Goal: Information Seeking & Learning: Learn about a topic

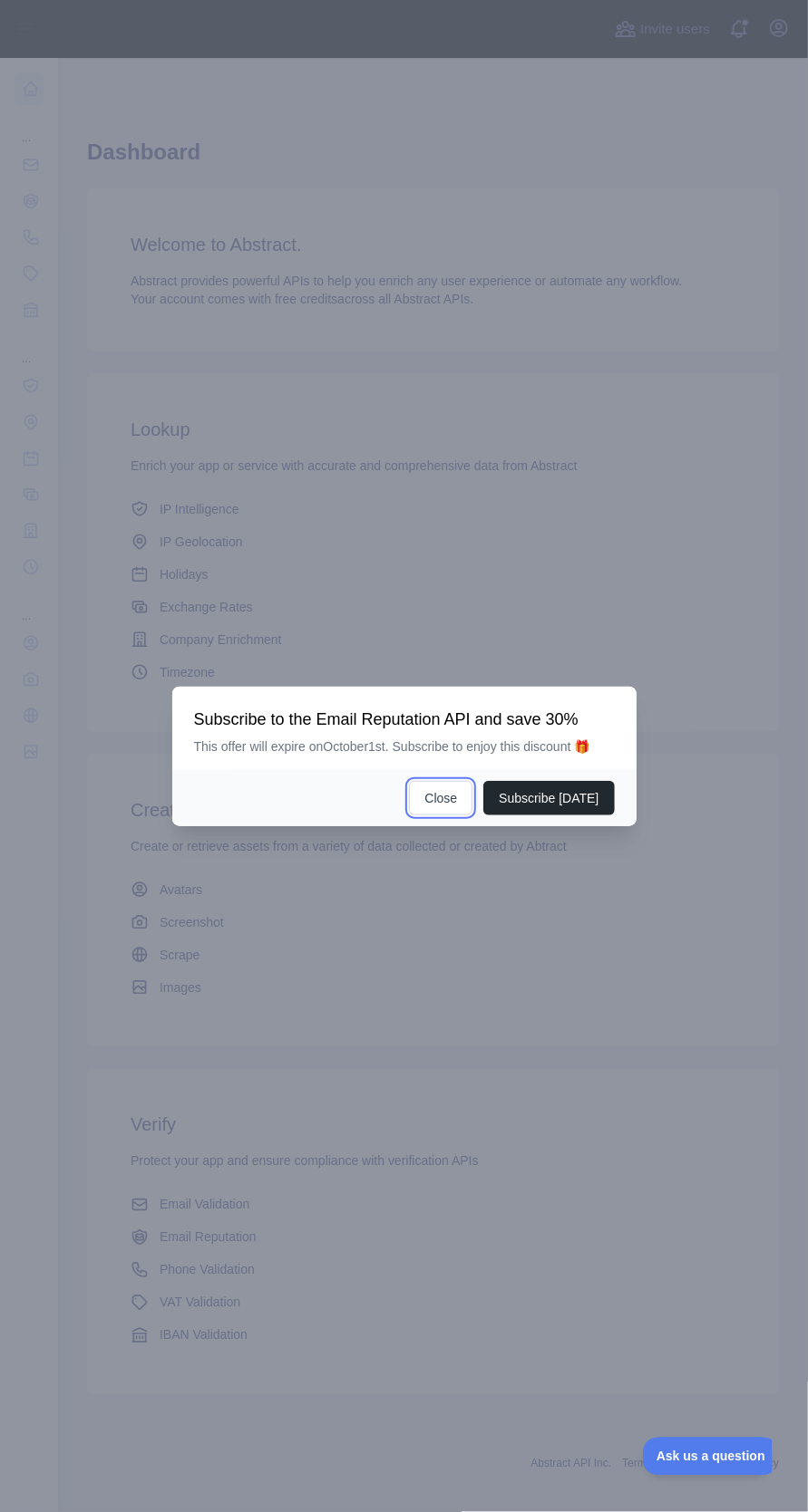
click at [450, 816] on button "Close" at bounding box center [440, 797] width 63 height 34
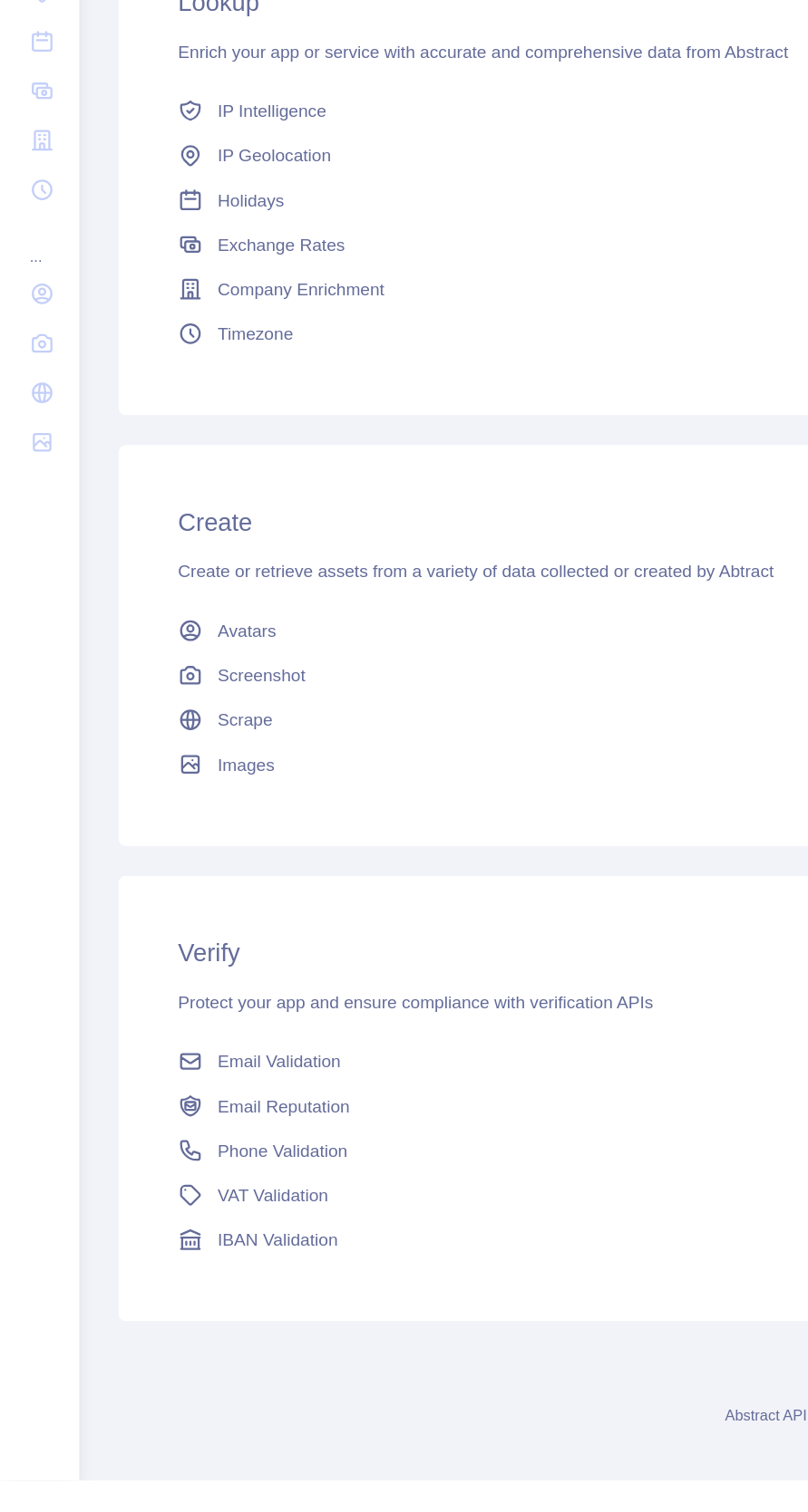
click at [235, 1272] on span "Phone Validation" at bounding box center [207, 1271] width 95 height 19
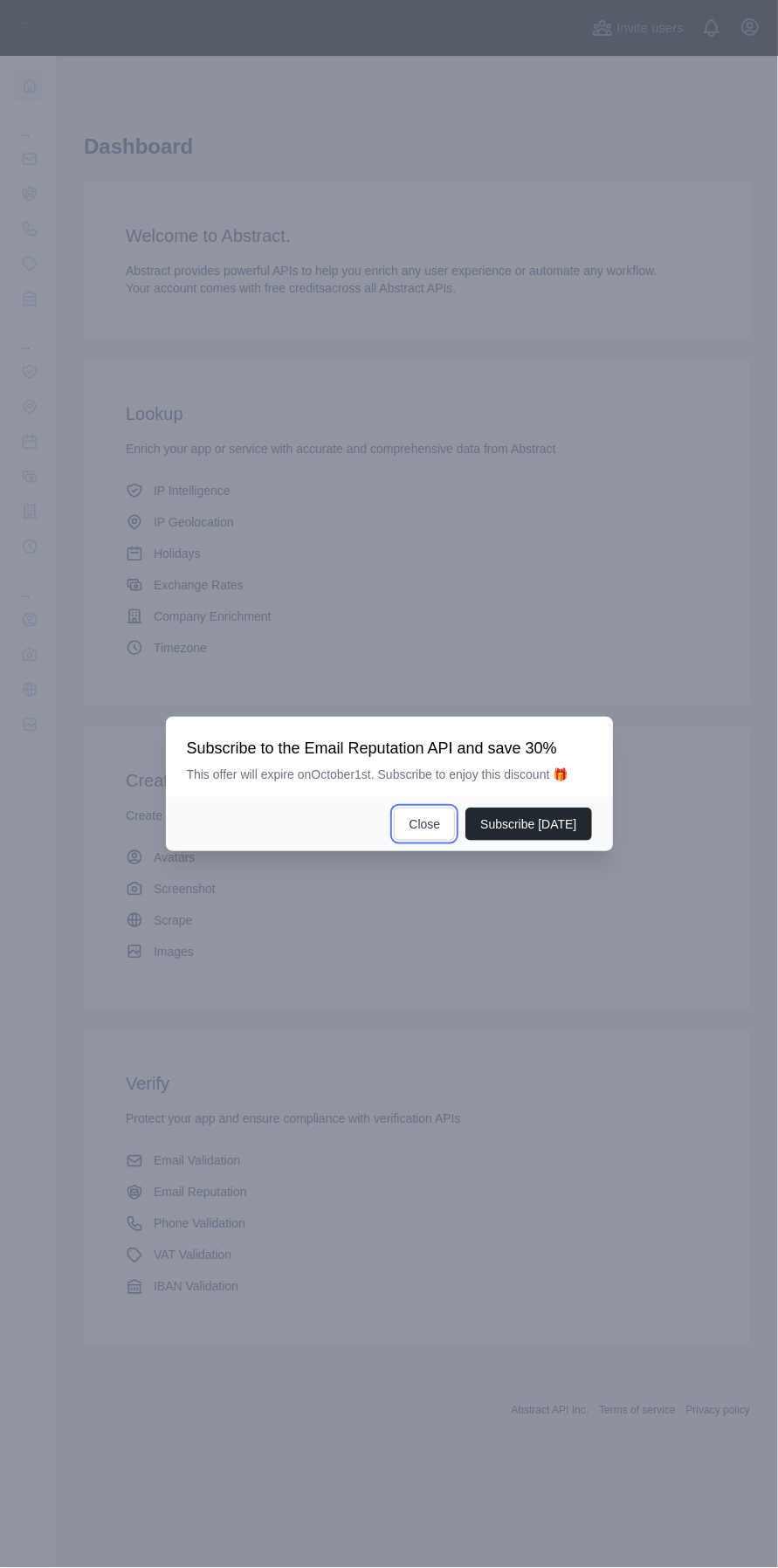
click at [408, 817] on button "Close" at bounding box center [424, 824] width 61 height 33
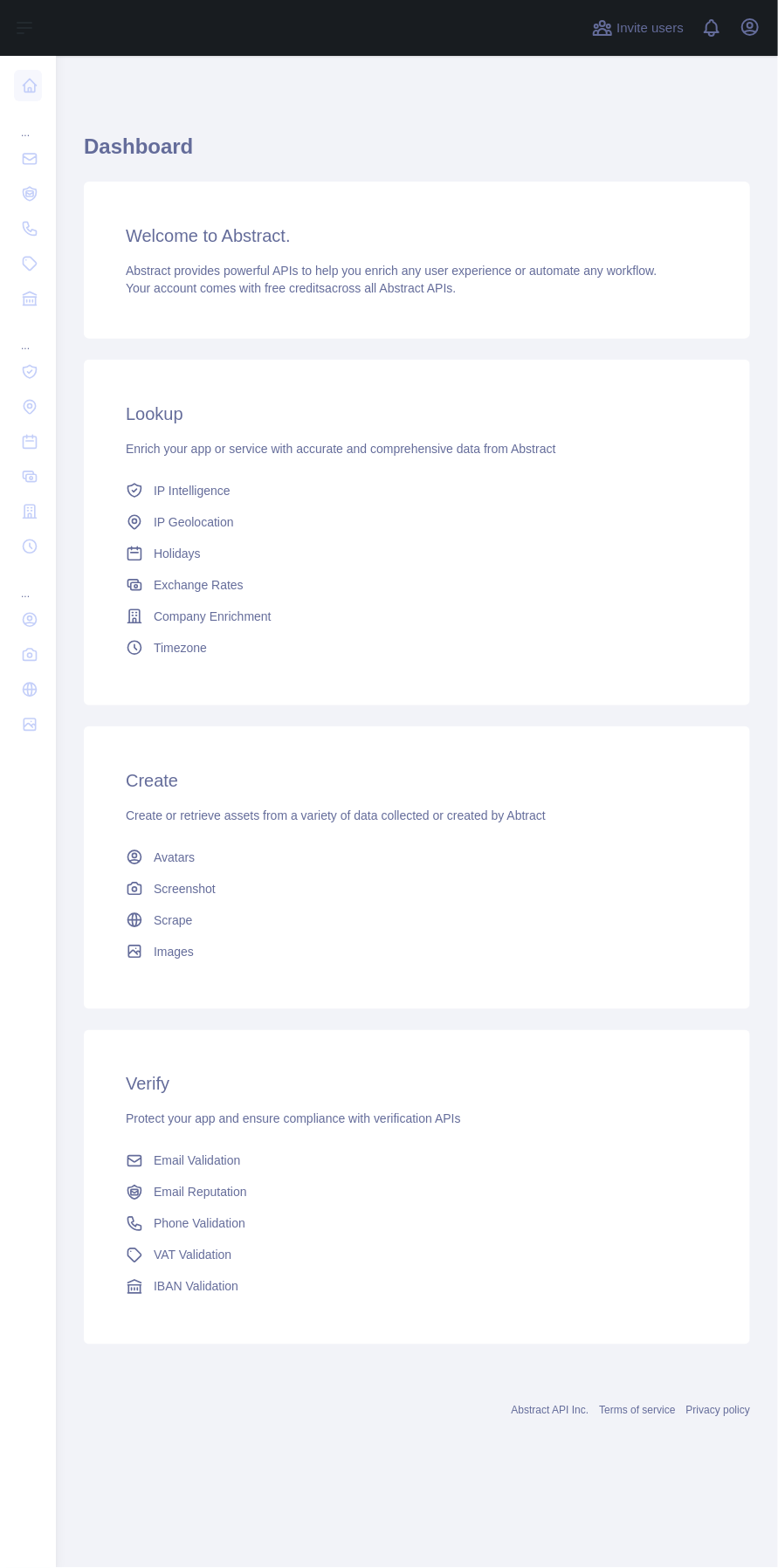
click at [427, 849] on link "Avatars" at bounding box center [417, 857] width 596 height 31
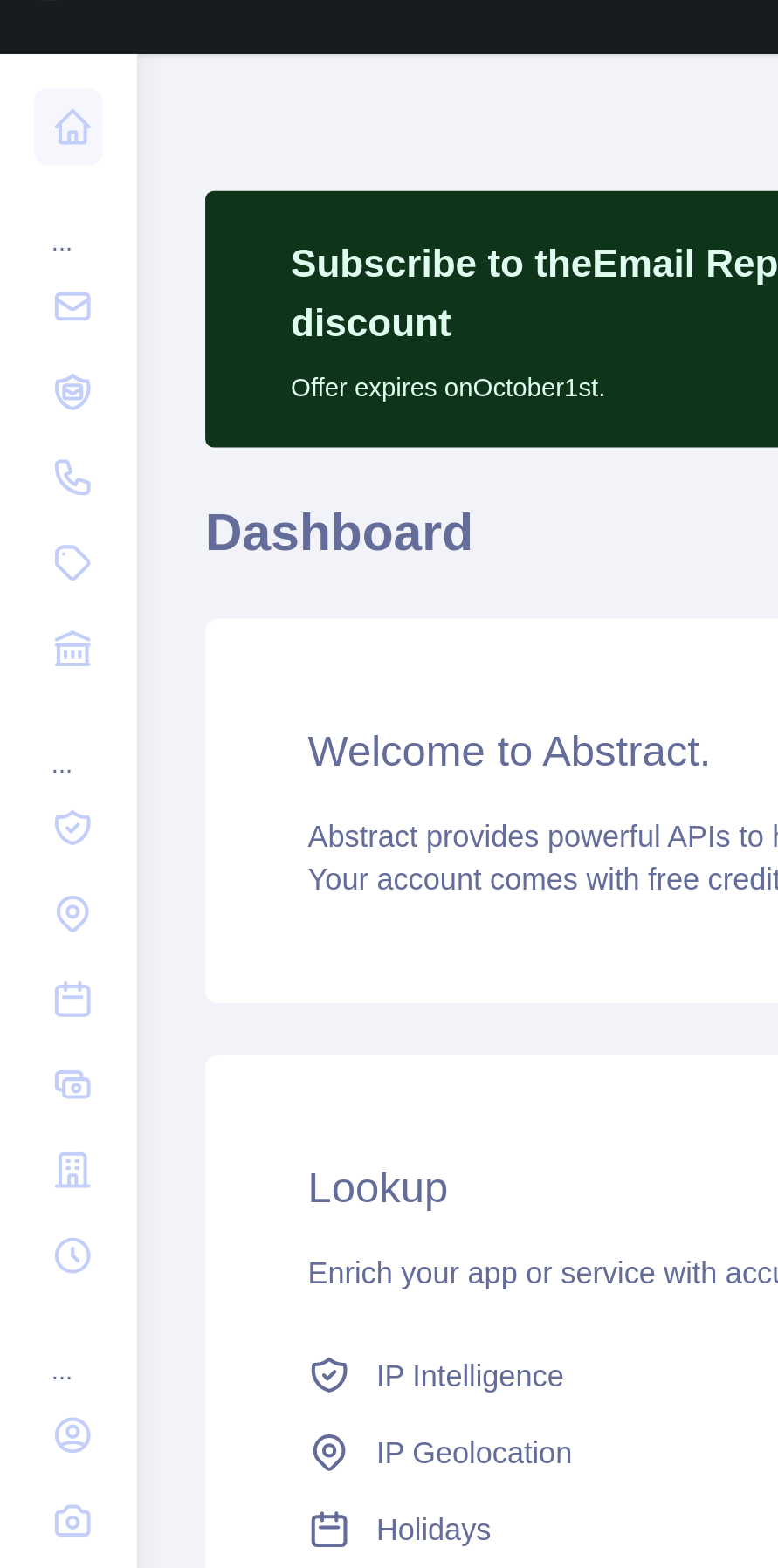
click at [27, 81] on icon at bounding box center [30, 86] width 13 height 13
click at [30, 153] on icon at bounding box center [30, 159] width 18 height 18
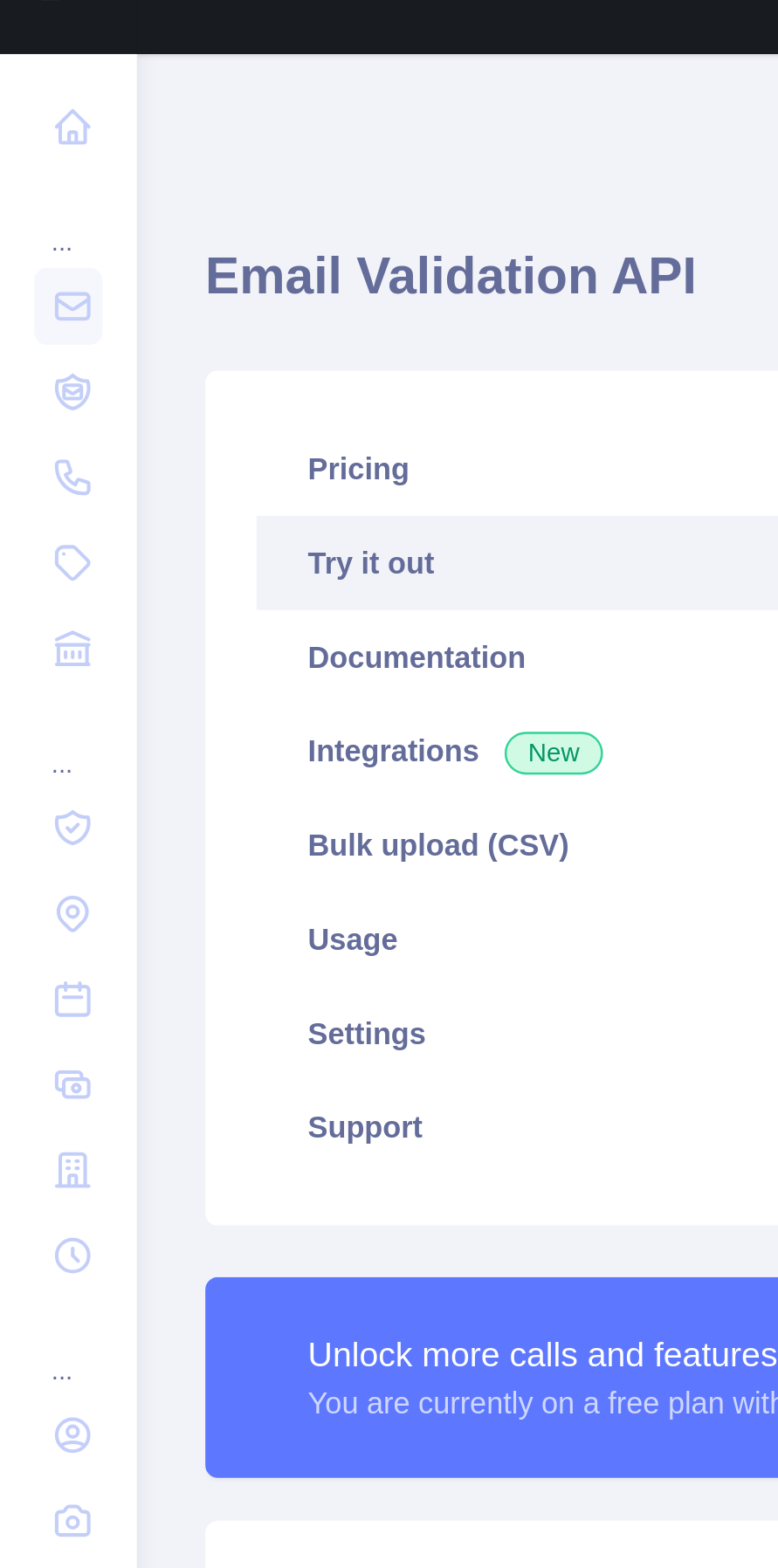
type textarea "**********"
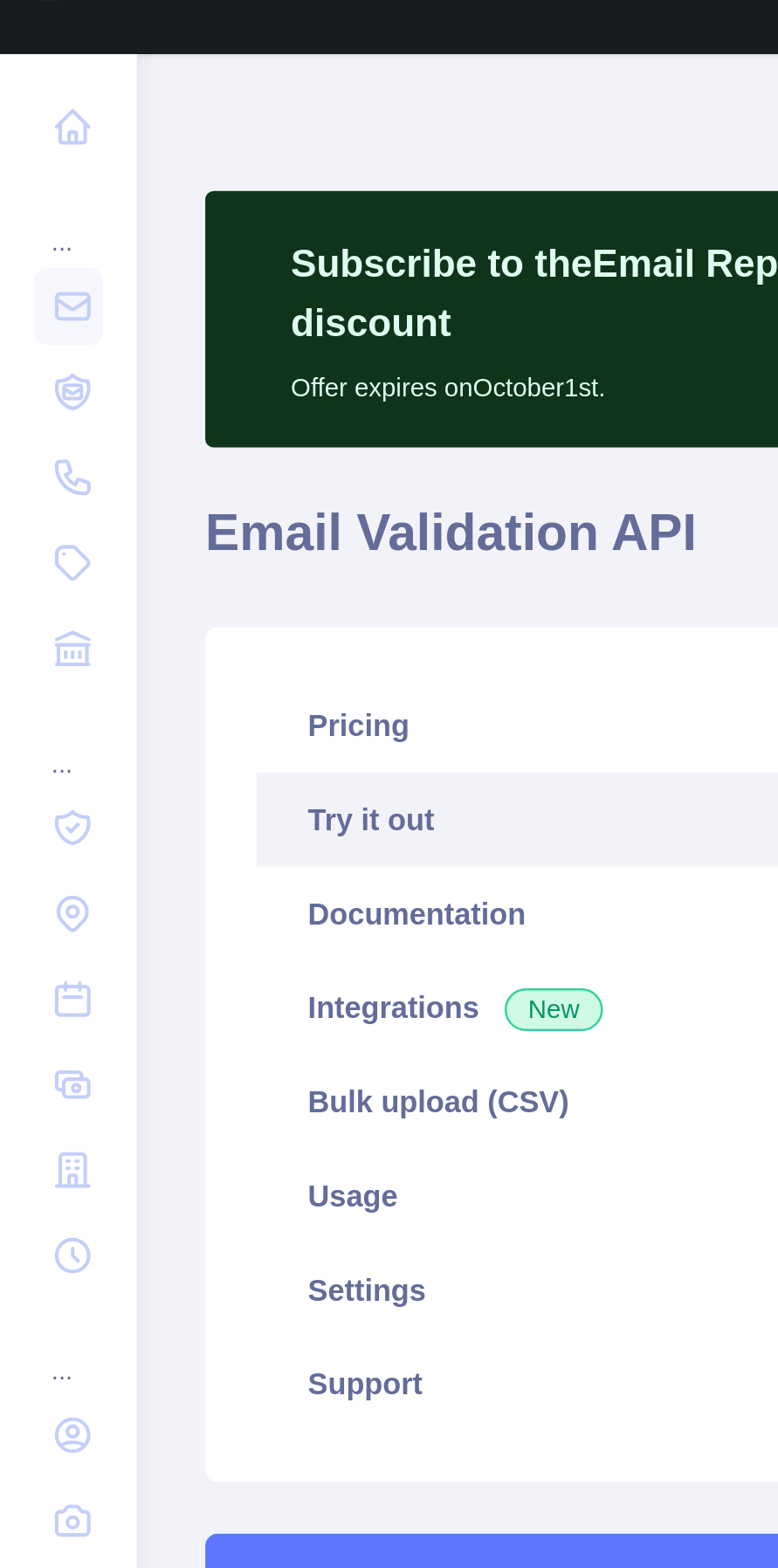
click at [37, 187] on icon at bounding box center [30, 194] width 18 height 18
click at [24, 225] on icon at bounding box center [30, 229] width 18 height 18
click at [18, 254] on link at bounding box center [28, 263] width 28 height 31
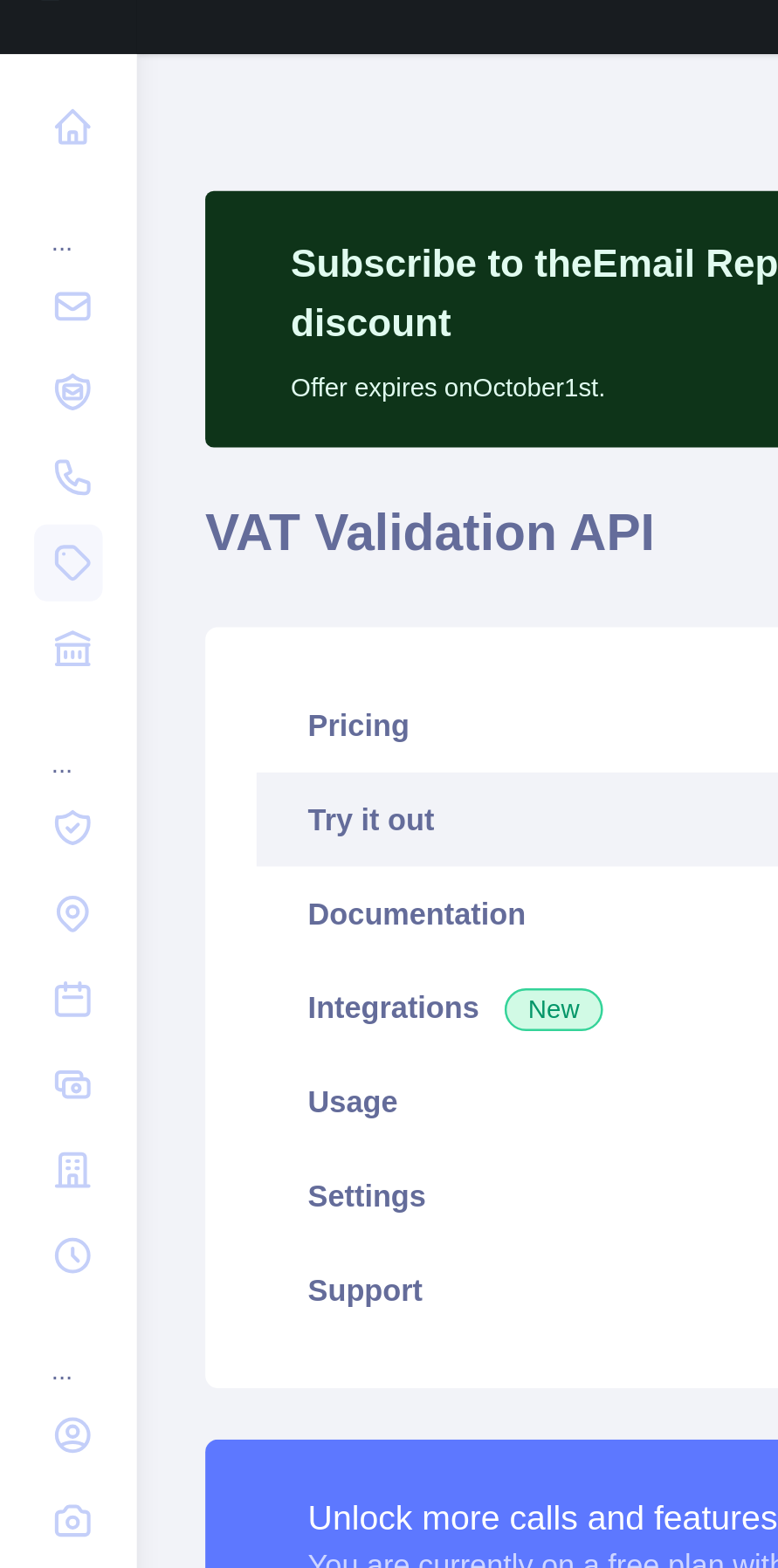
click at [18, 293] on link at bounding box center [28, 298] width 28 height 31
click at [28, 368] on icon at bounding box center [30, 372] width 18 height 18
click at [14, 335] on div "..." at bounding box center [28, 335] width 28 height 35
click at [25, 341] on div "..." at bounding box center [28, 335] width 28 height 35
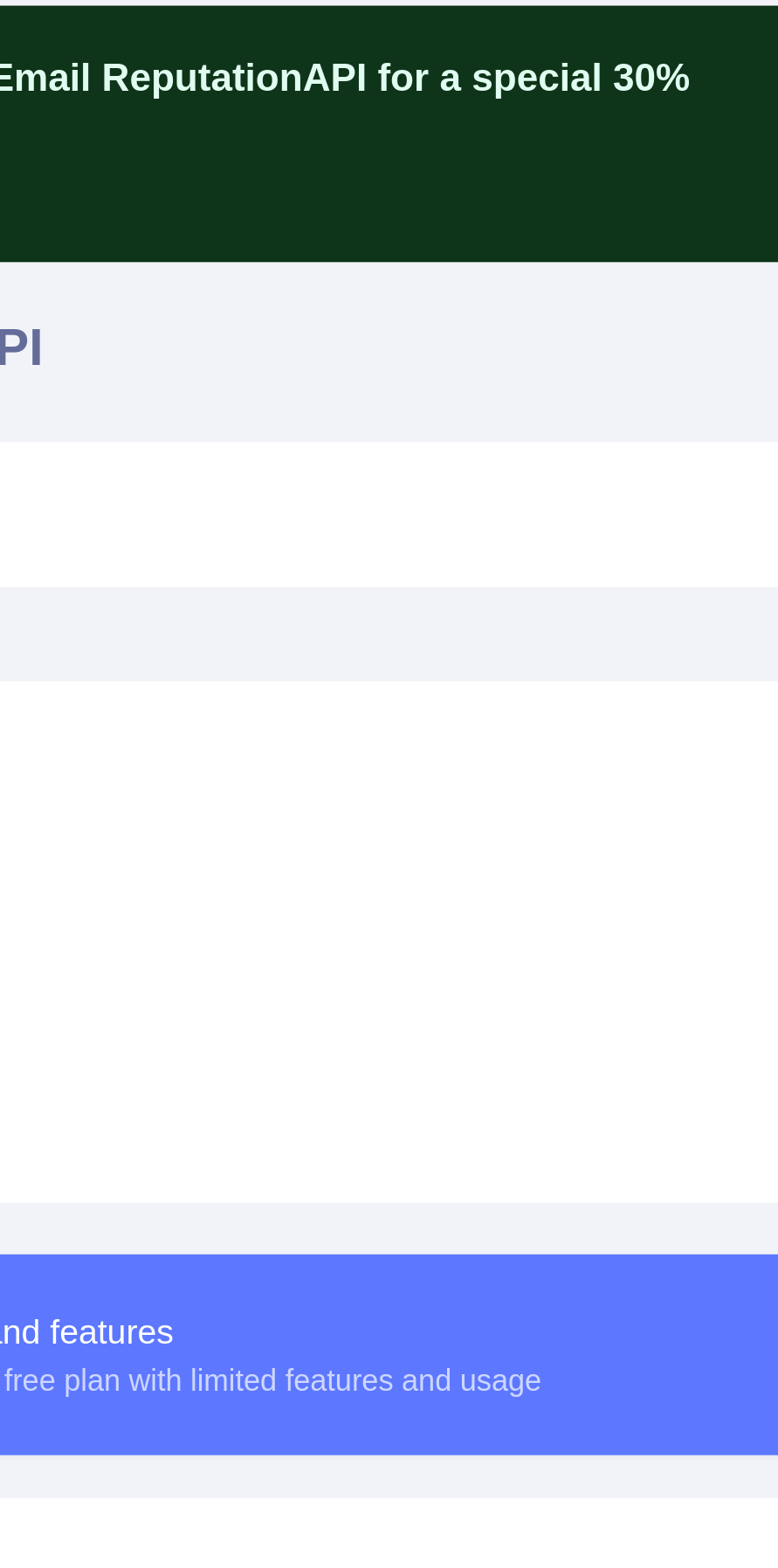
click at [450, 311] on link "Pricing" at bounding box center [417, 330] width 624 height 38
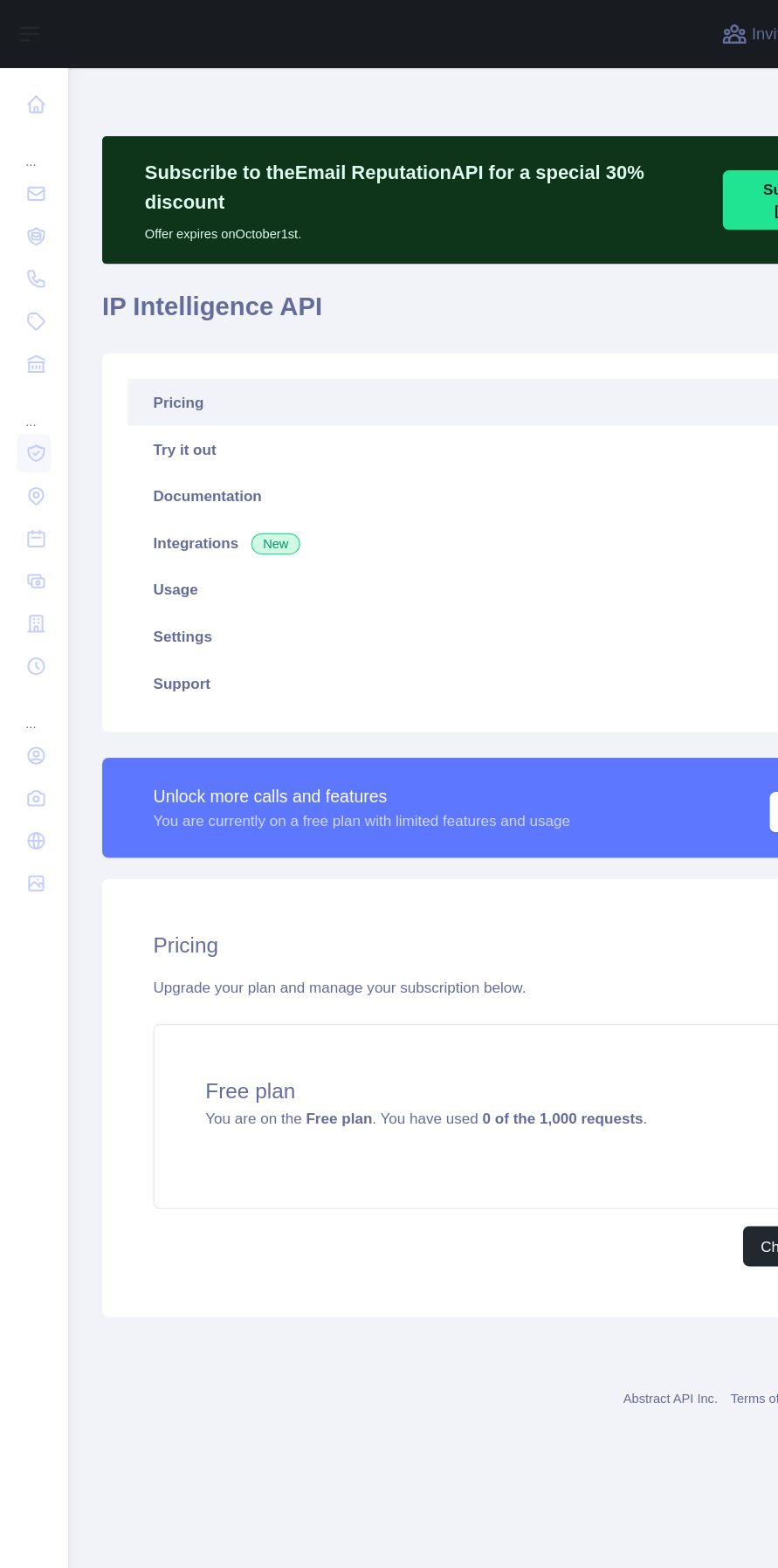
click at [191, 349] on link "Try it out" at bounding box center [417, 368] width 624 height 38
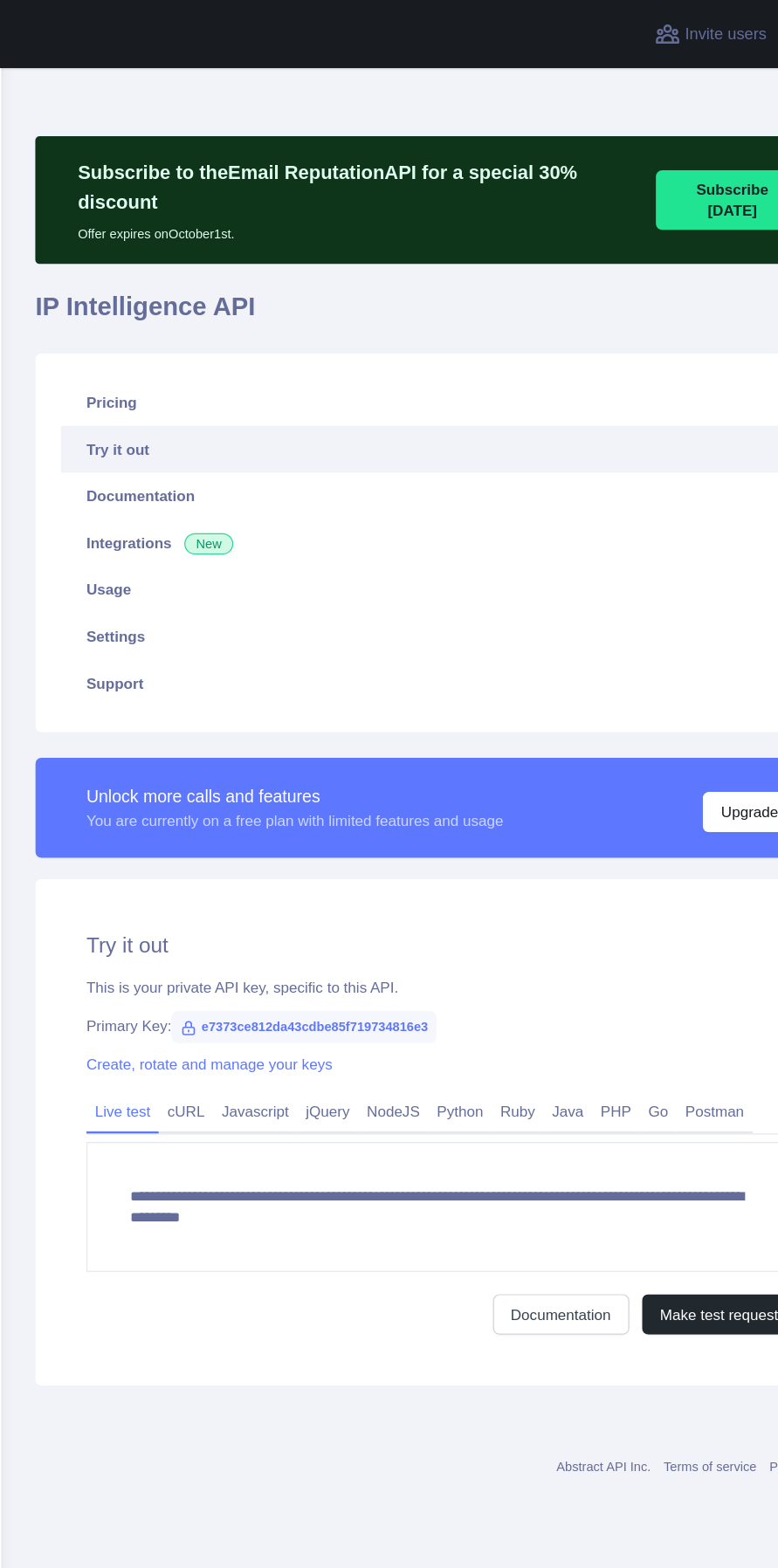
click at [189, 387] on link "Documentation" at bounding box center [417, 406] width 624 height 38
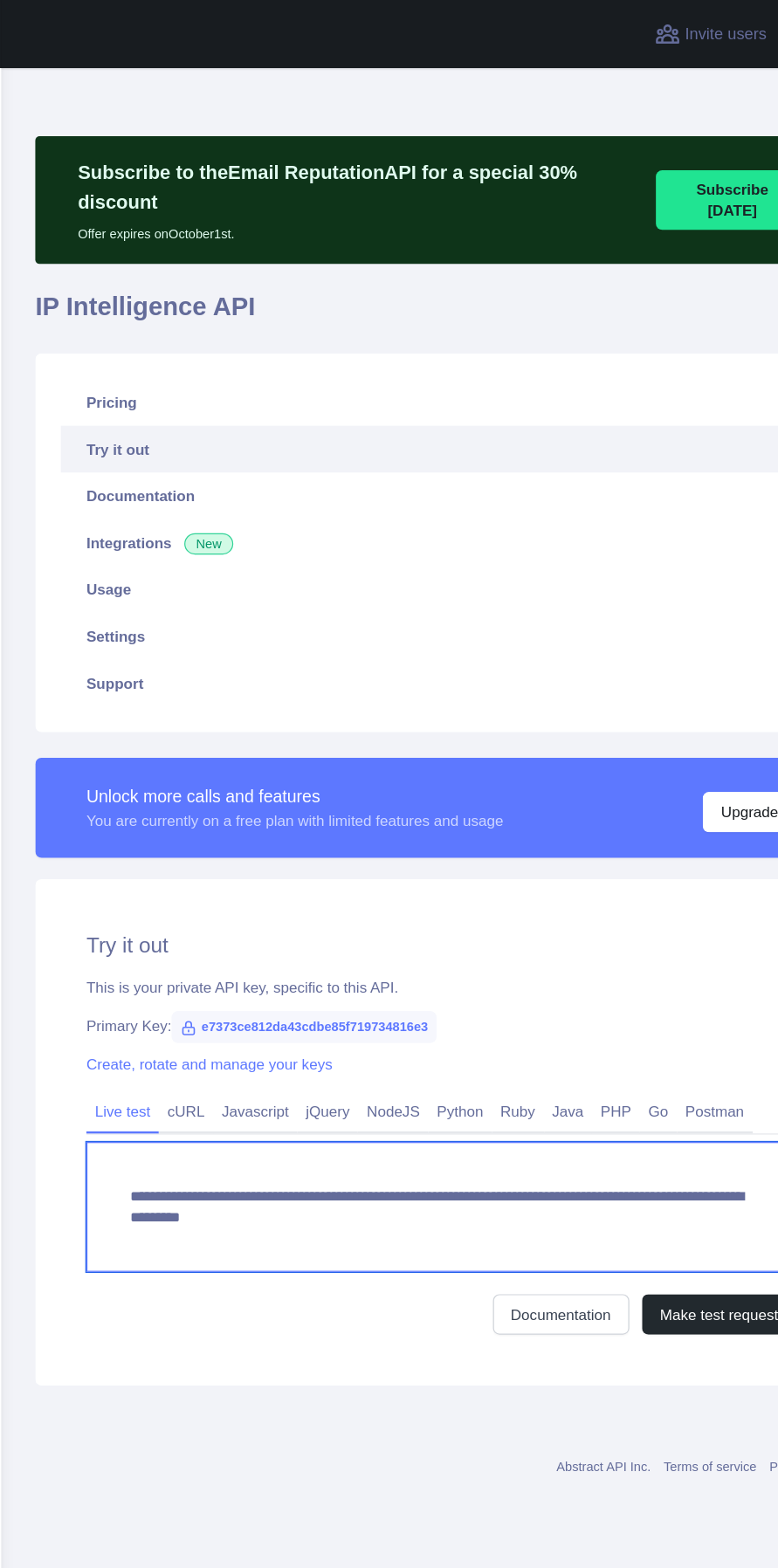
click at [358, 969] on textarea "**********" at bounding box center [417, 989] width 582 height 106
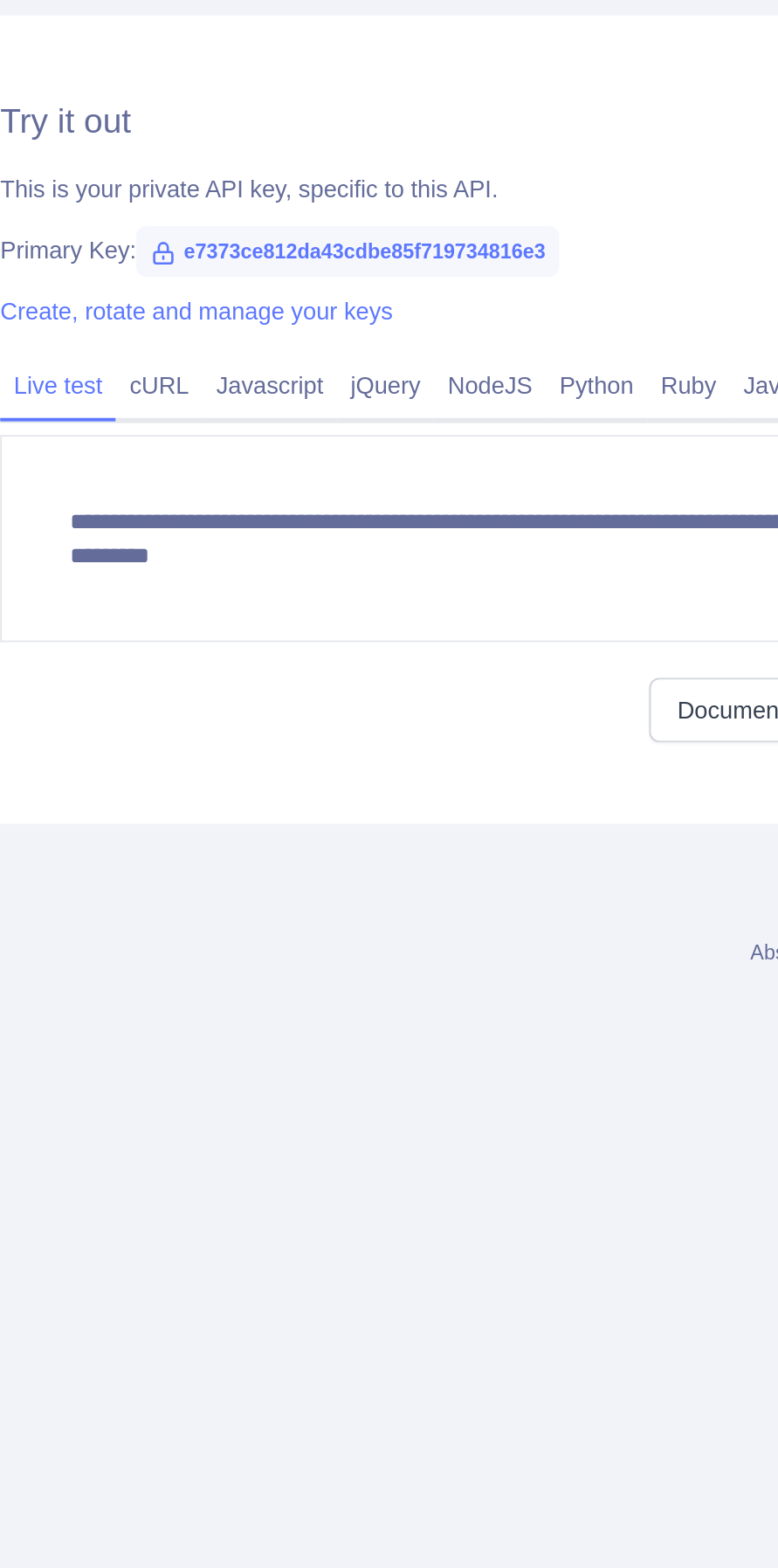
click at [364, 1108] on div "**********" at bounding box center [417, 928] width 666 height 416
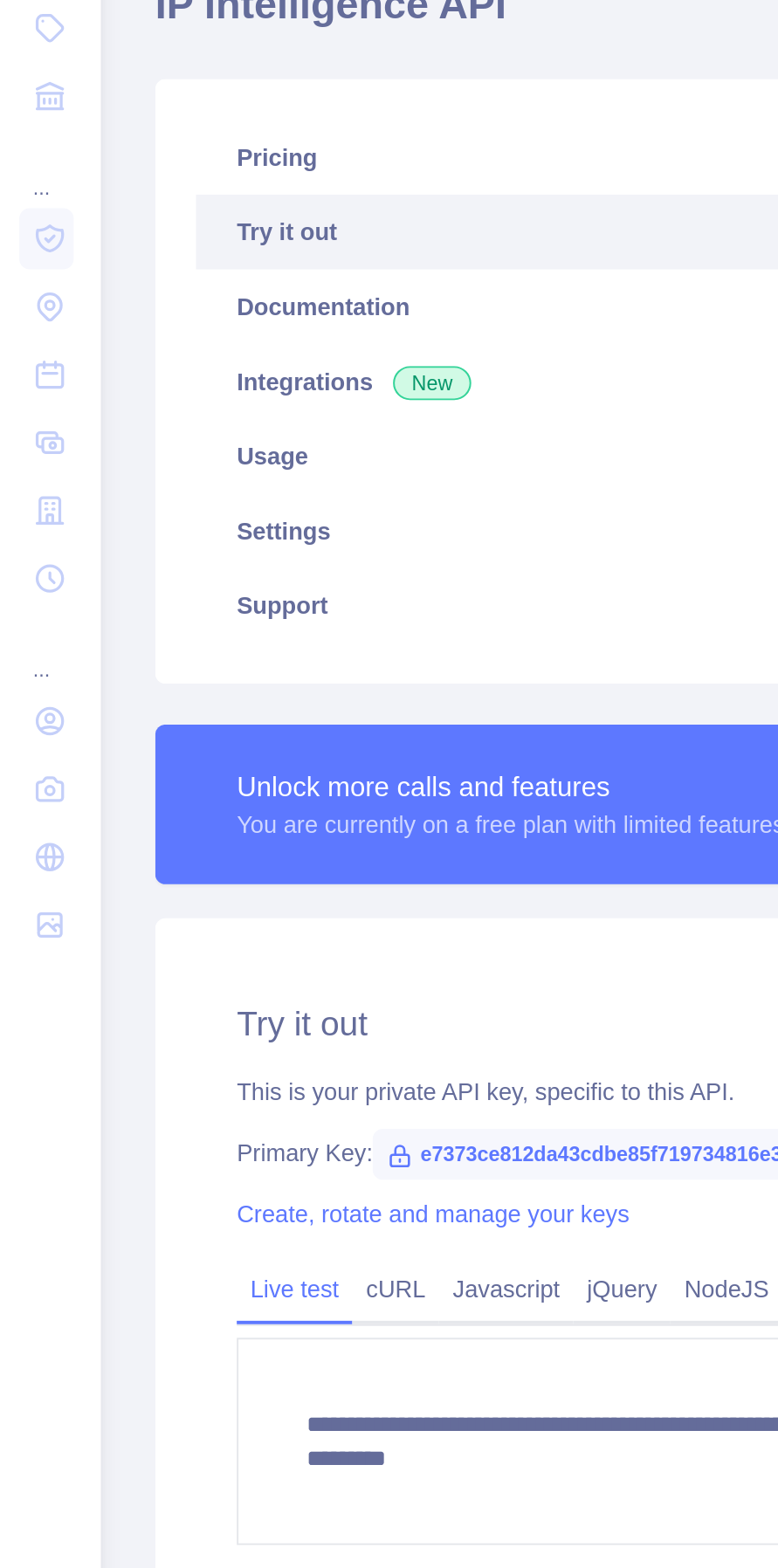
click at [249, 387] on link "Documentation" at bounding box center [417, 406] width 624 height 38
click at [163, 426] on link "Integrations New" at bounding box center [417, 445] width 624 height 38
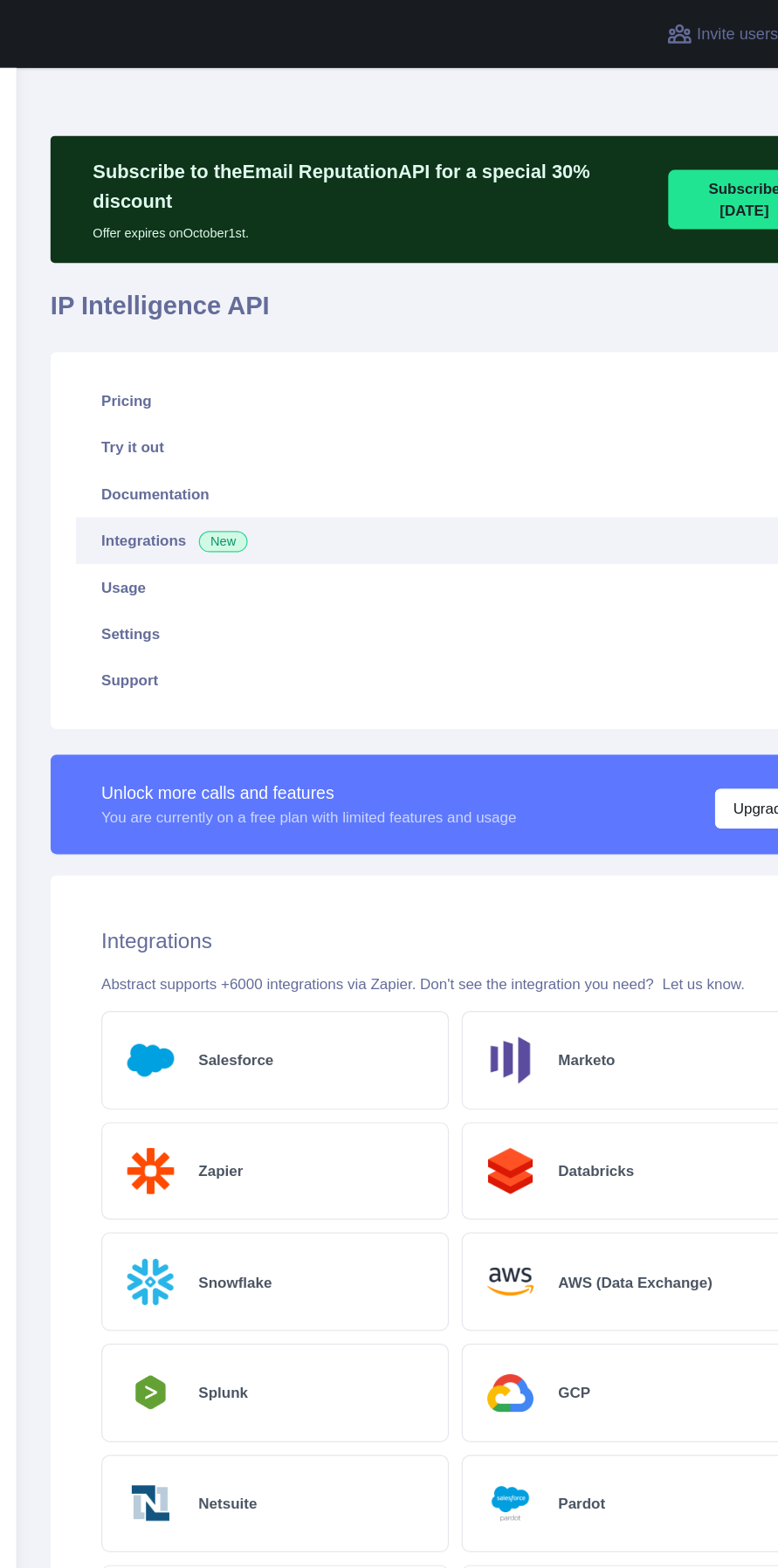
click at [296, 464] on link "Usage" at bounding box center [417, 483] width 624 height 38
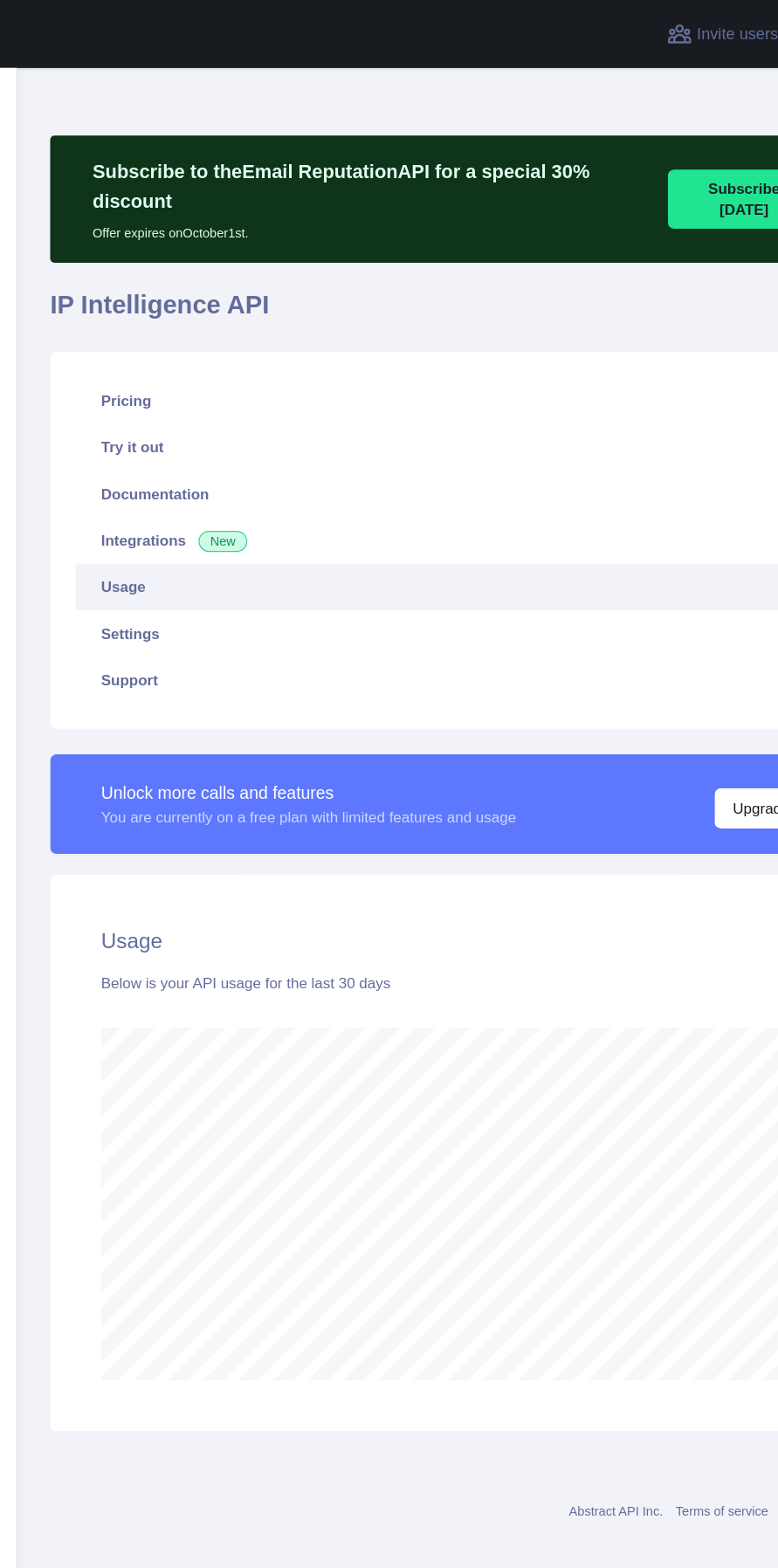
scroll to position [1513, 722]
click at [291, 503] on link "Settings" at bounding box center [417, 521] width 624 height 38
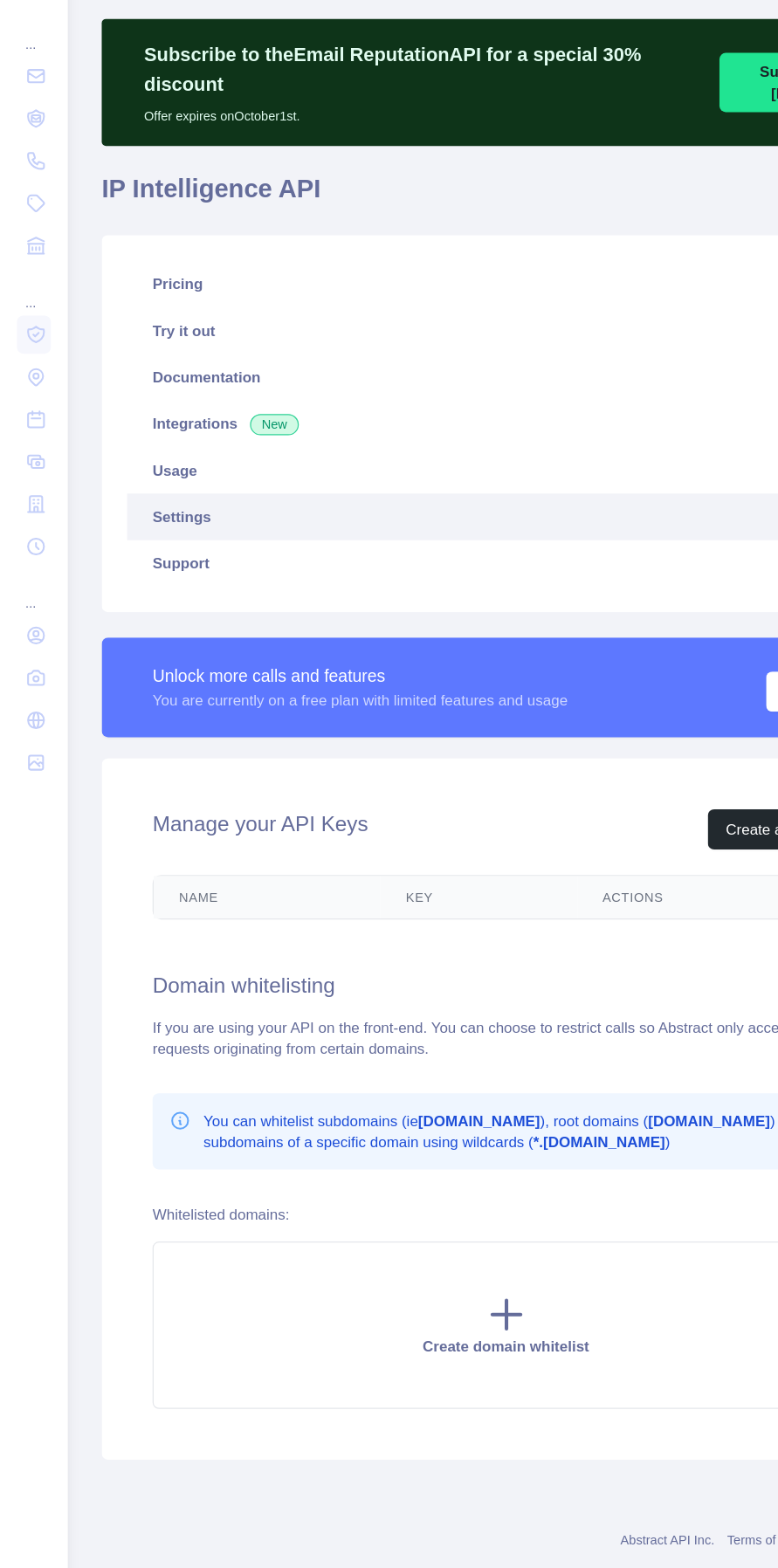
click at [304, 541] on link "Support" at bounding box center [417, 560] width 624 height 38
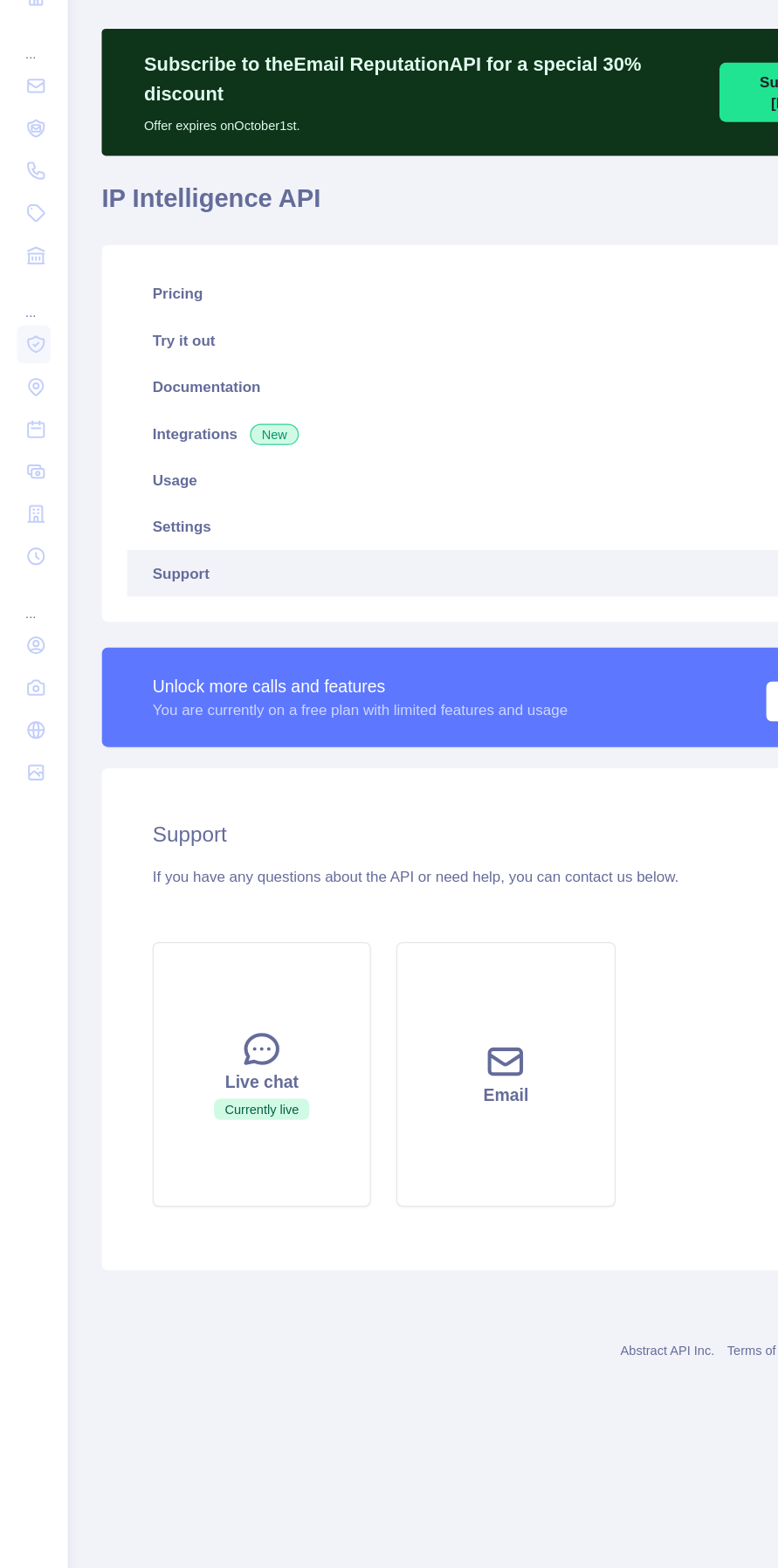
click at [29, 406] on icon at bounding box center [30, 407] width 18 height 18
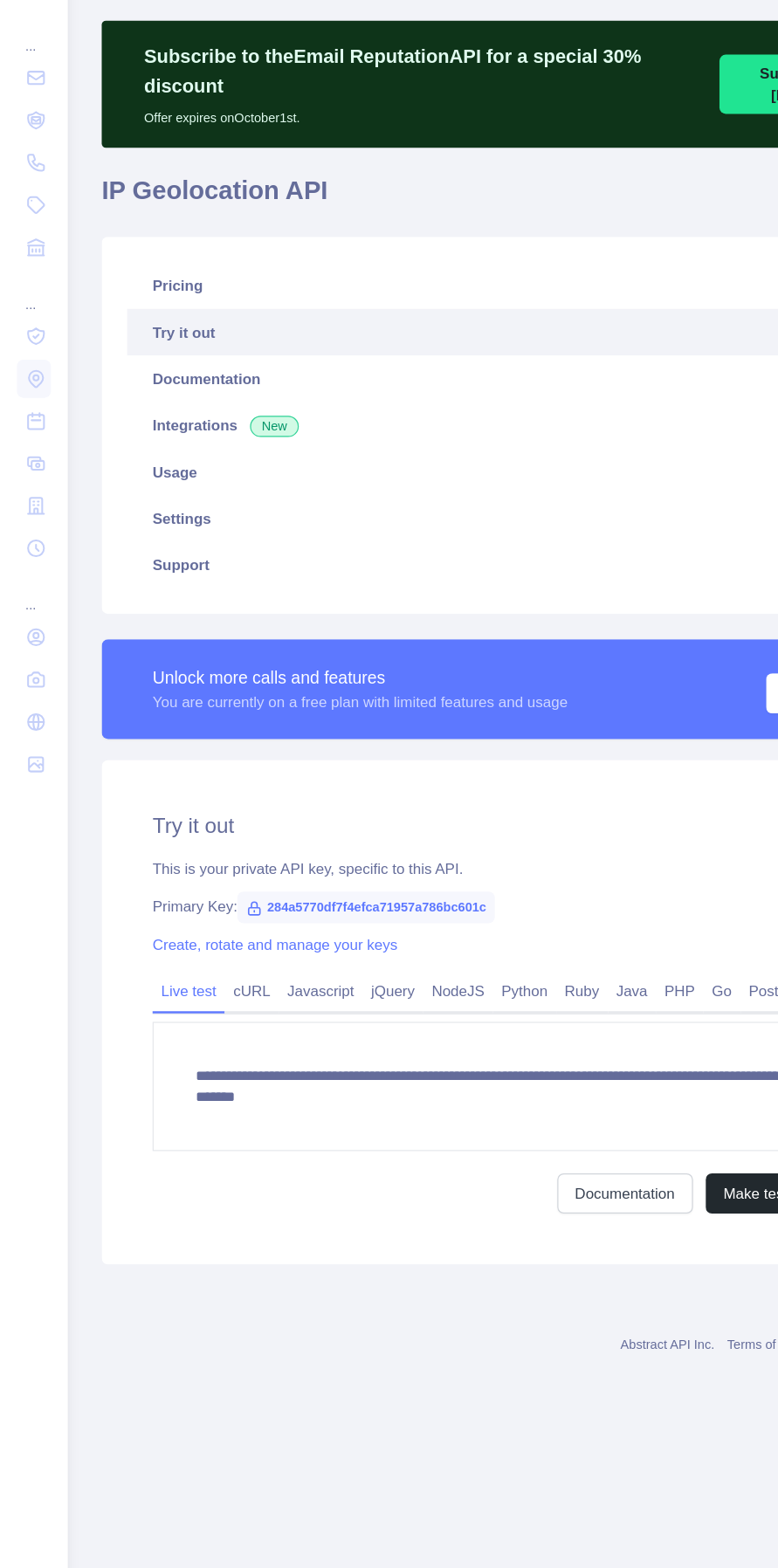
click at [372, 829] on span "284a5770df7f4efca71957a786bc601c" at bounding box center [301, 842] width 212 height 26
click at [358, 829] on span "284a5770df7f4efca71957a786bc601c" at bounding box center [301, 842] width 212 height 26
copy span "284a5770df7f4efca71957a786bc601c"
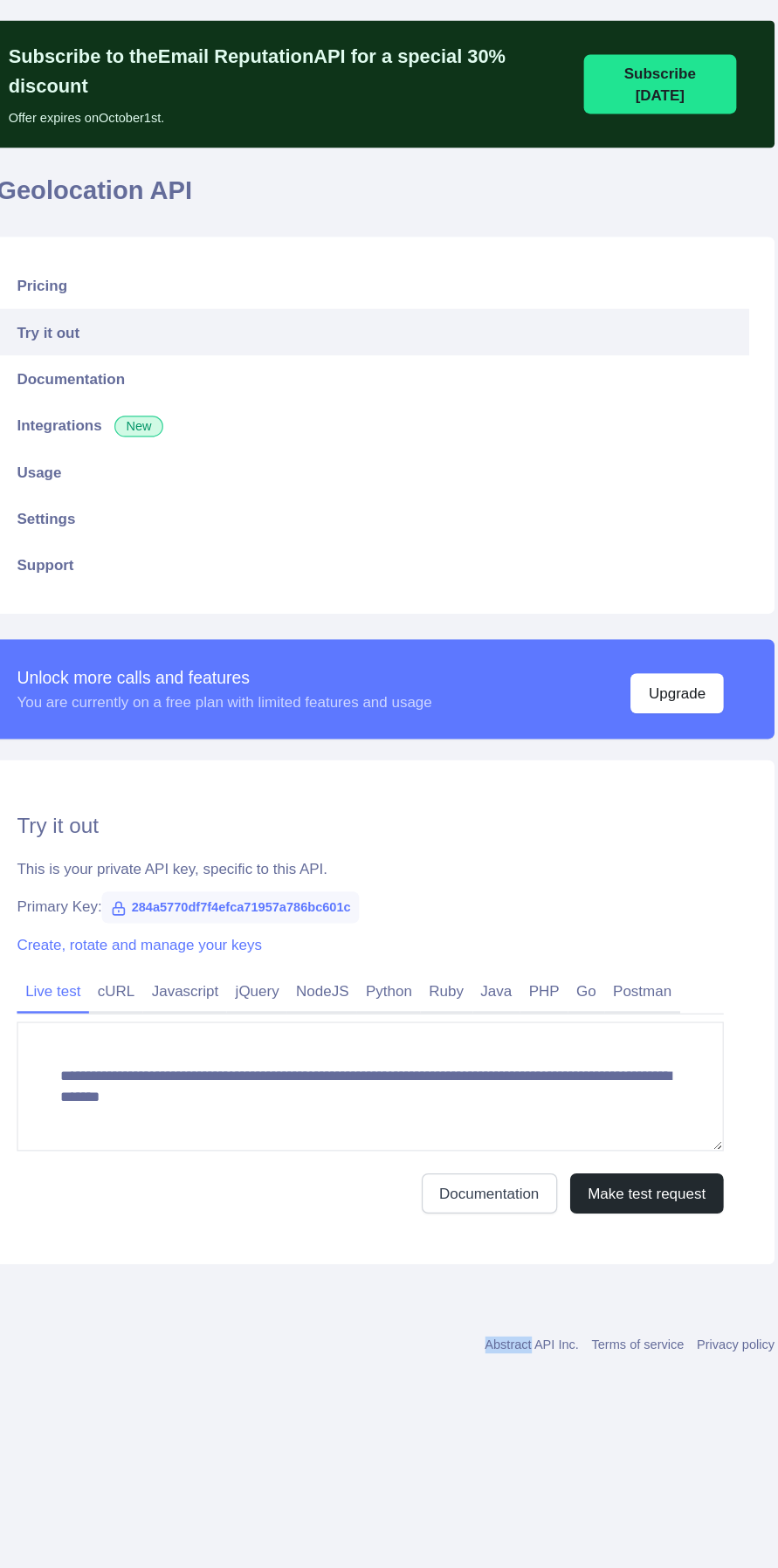
click at [552, 388] on link "Documentation" at bounding box center [417, 406] width 624 height 38
click at [527, 1062] on link "Documentation" at bounding box center [514, 1078] width 112 height 33
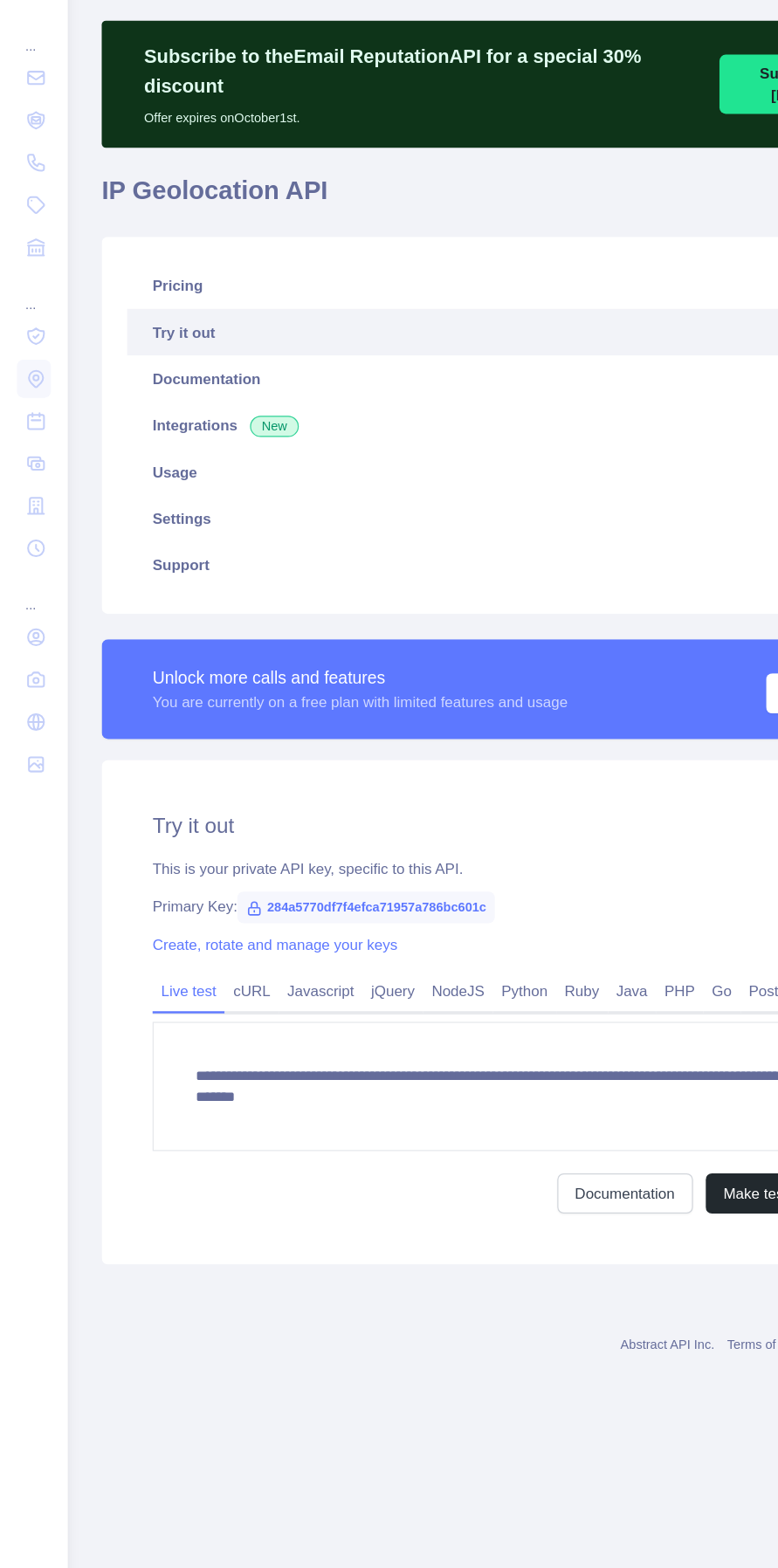
click at [219, 387] on link "Documentation" at bounding box center [417, 406] width 624 height 38
click at [21, 440] on icon at bounding box center [30, 442] width 18 height 18
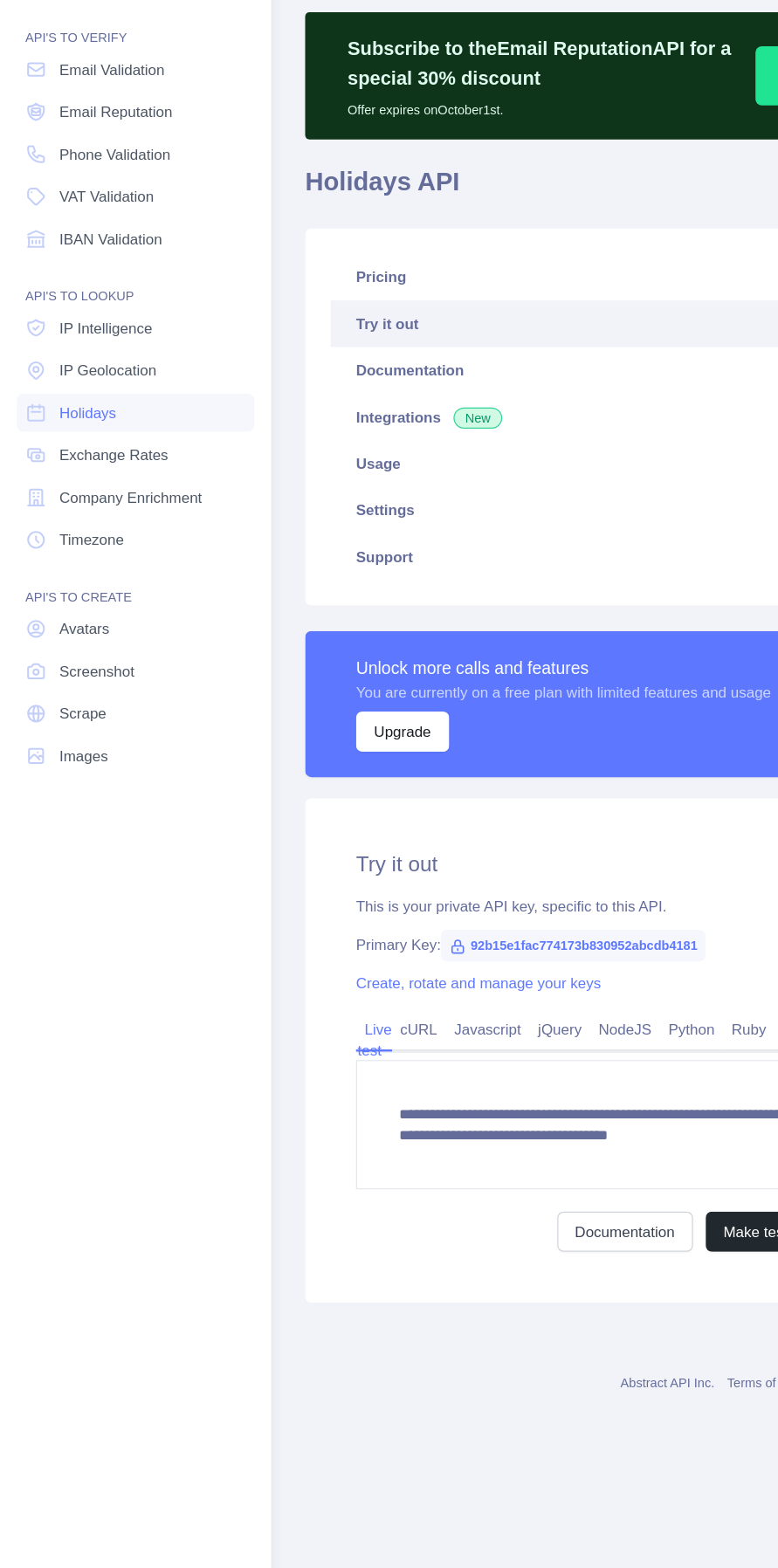
click at [123, 476] on span "Exchange Rates" at bounding box center [94, 477] width 90 height 18
click at [87, 552] on span "Timezone" at bounding box center [76, 547] width 54 height 18
click at [99, 624] on link "Avatars" at bounding box center [112, 620] width 196 height 31
click at [120, 733] on link "Images" at bounding box center [112, 725] width 196 height 31
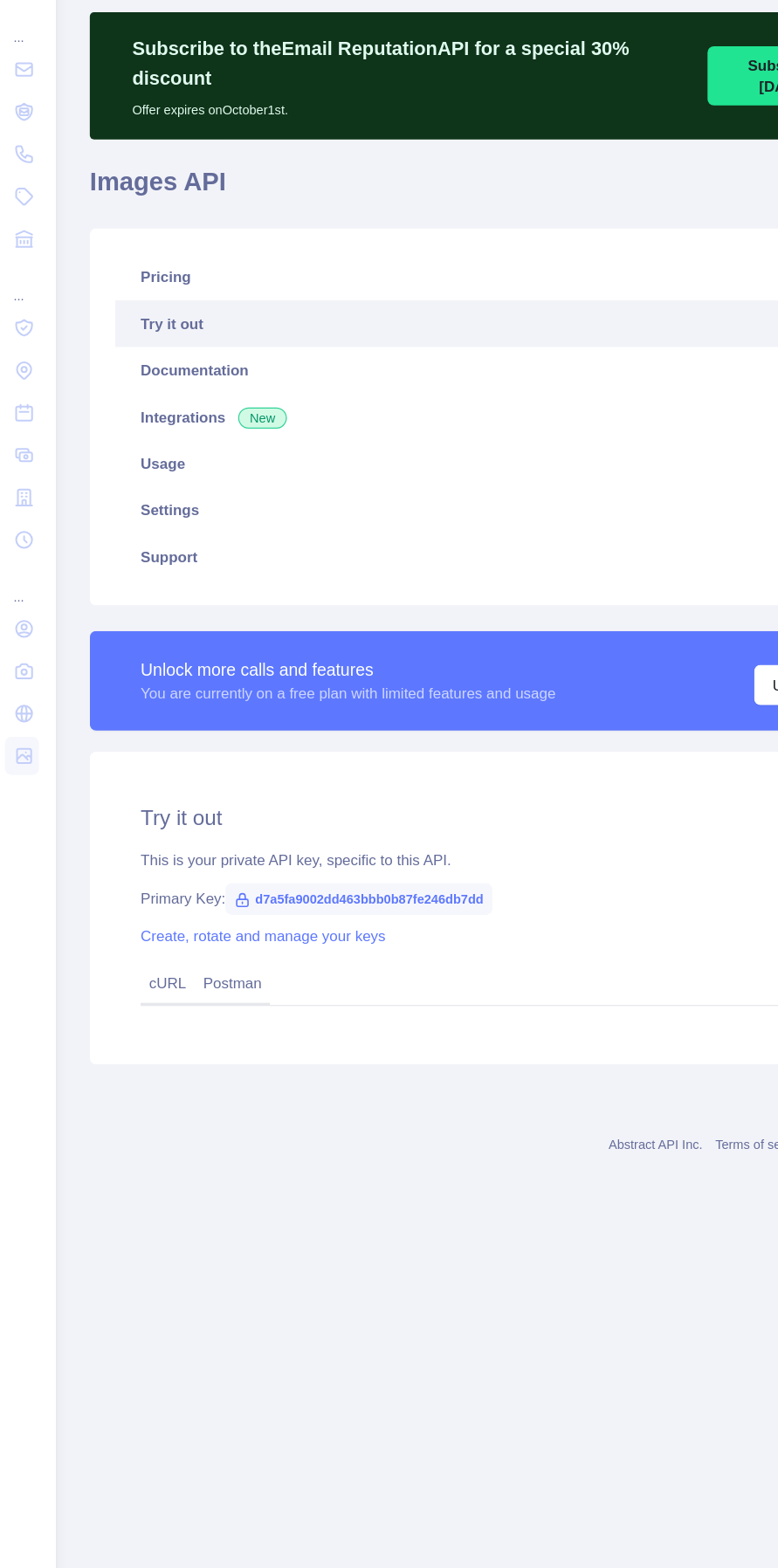
click at [206, 387] on link "Documentation" at bounding box center [417, 406] width 624 height 38
click at [29, 689] on icon at bounding box center [30, 690] width 13 height 13
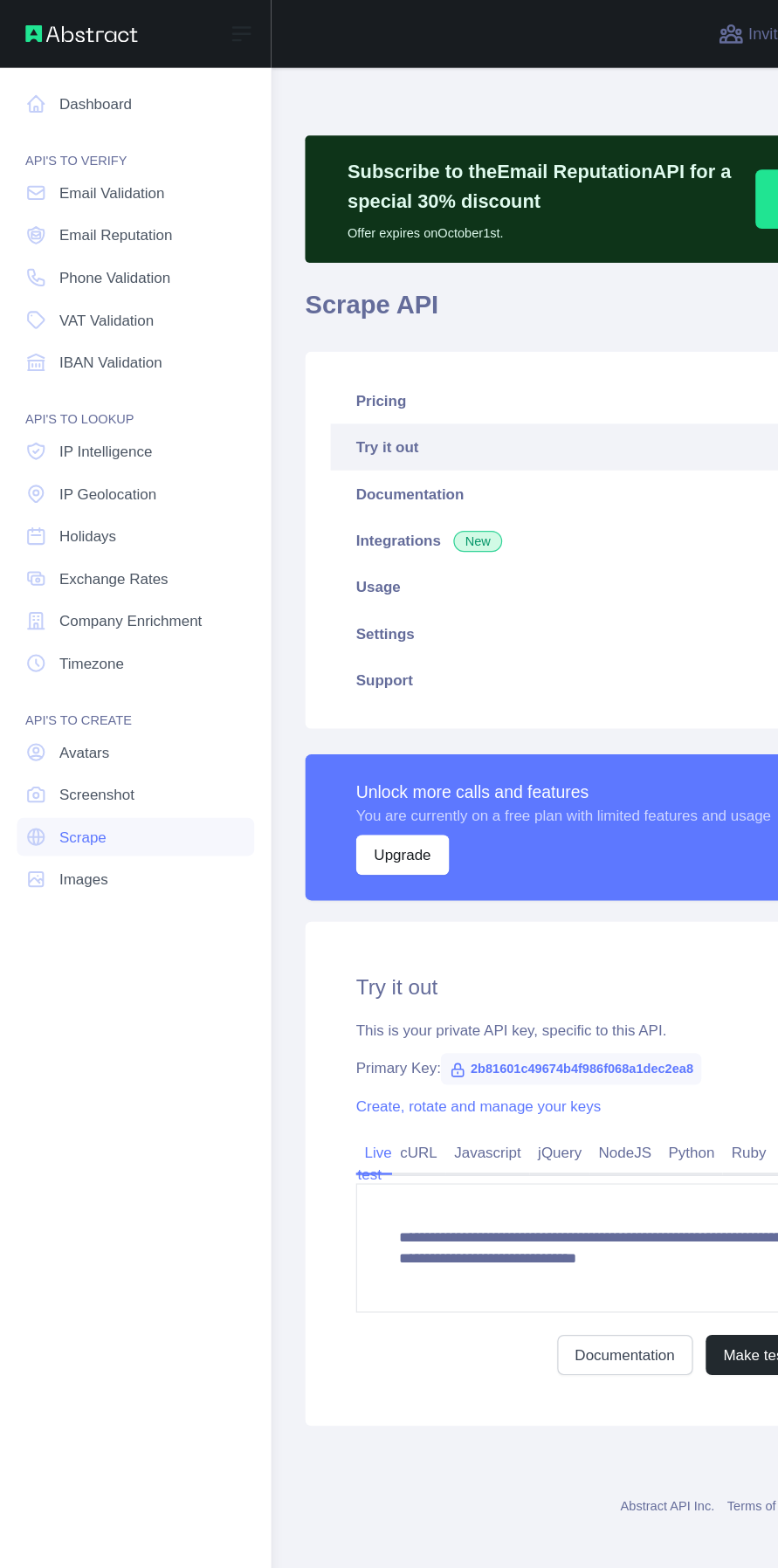
click at [84, 82] on link "Dashboard" at bounding box center [112, 85] width 196 height 31
